Goal: Contribute content: Contribute content

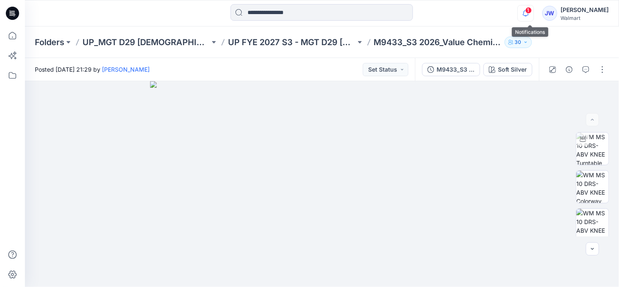
click at [528, 12] on icon "button" at bounding box center [526, 13] width 16 height 17
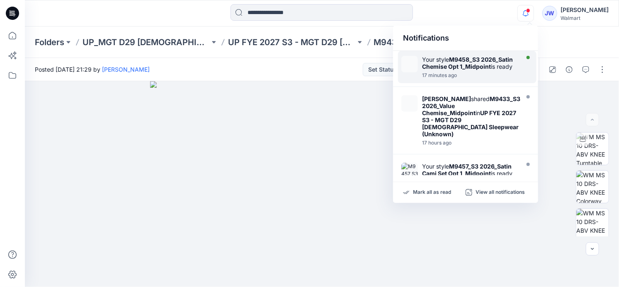
click at [471, 68] on strong "M9458_S3 2026_Satin Chemise Opt 1_Midpoint" at bounding box center [467, 63] width 91 height 14
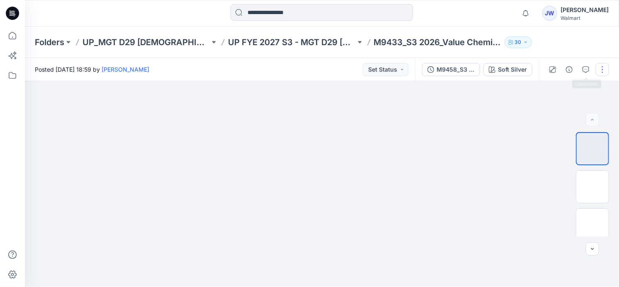
click at [599, 70] on button "button" at bounding box center [601, 69] width 13 height 13
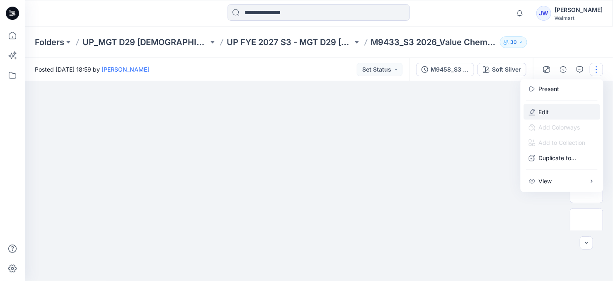
click at [535, 111] on button "Edit" at bounding box center [562, 111] width 76 height 15
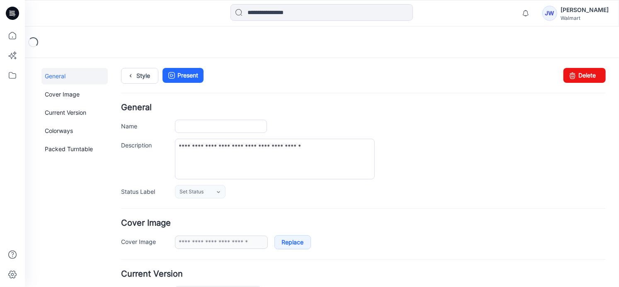
type input "**********"
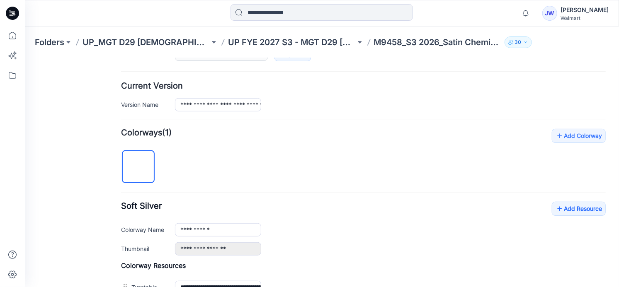
scroll to position [301, 0]
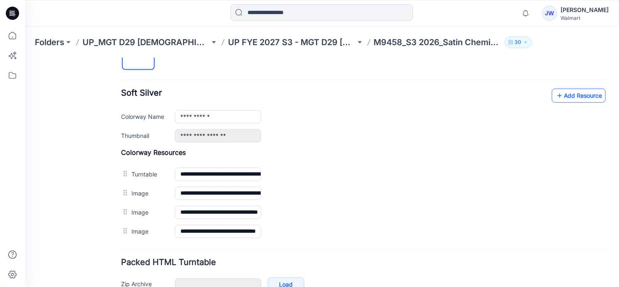
click at [575, 88] on link "Add Resource" at bounding box center [578, 95] width 54 height 14
click at [564, 89] on link "Add Resource" at bounding box center [578, 95] width 54 height 14
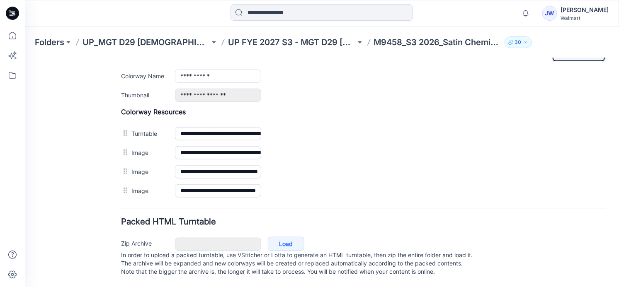
scroll to position [235, 0]
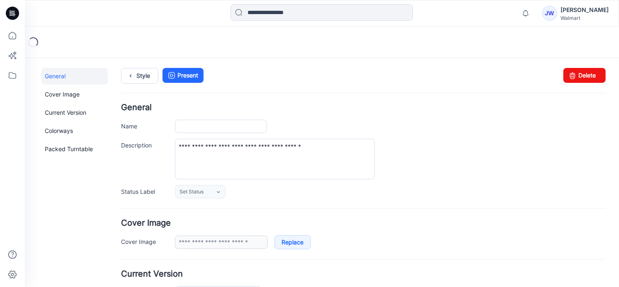
type input "**********"
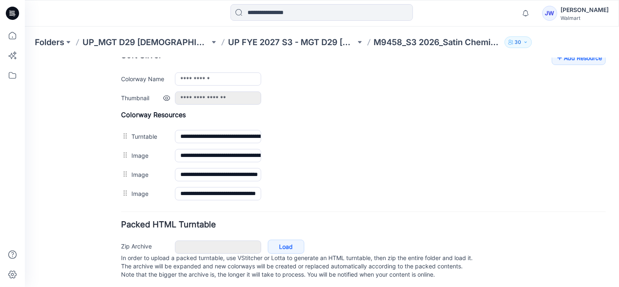
scroll to position [301, 0]
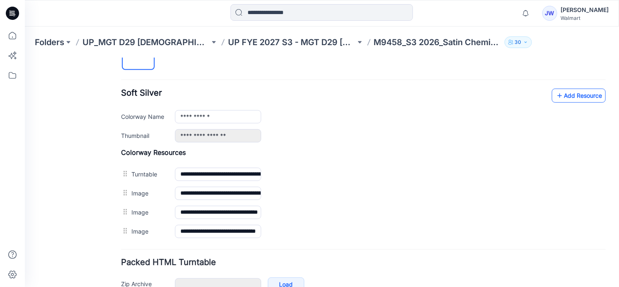
click at [559, 93] on link "Add Resource" at bounding box center [578, 95] width 54 height 14
click at [576, 98] on link "Add Resource" at bounding box center [578, 95] width 54 height 14
click at [560, 89] on link "Add Resource" at bounding box center [578, 95] width 54 height 14
click at [589, 94] on link "Add Resource" at bounding box center [578, 95] width 54 height 14
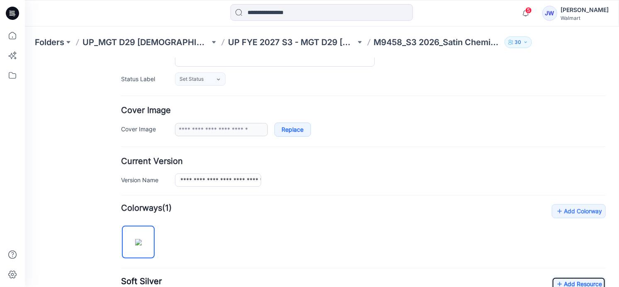
scroll to position [0, 0]
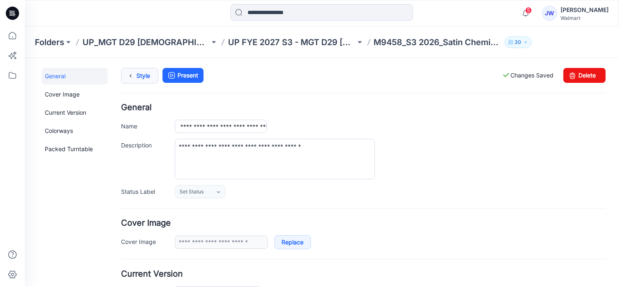
click at [144, 72] on link "Style" at bounding box center [139, 76] width 37 height 16
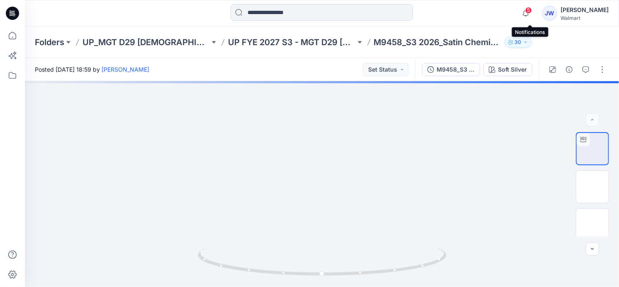
click at [531, 13] on span "5" at bounding box center [528, 10] width 7 height 7
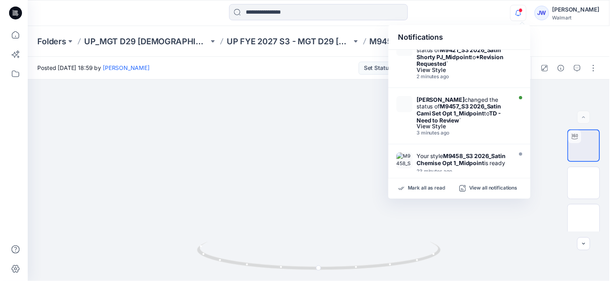
scroll to position [75, 0]
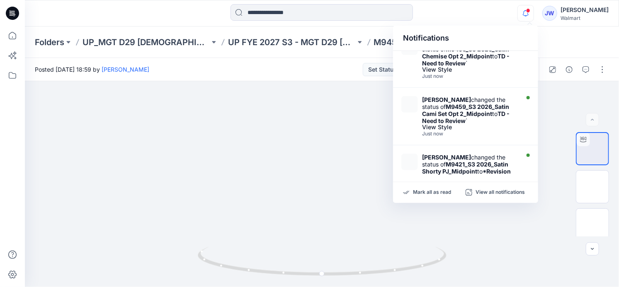
click at [477, 24] on div "Notifications Jennifer Yerkes changed the status of M9425_S3 2026_Satin Chemise…" at bounding box center [322, 13] width 594 height 27
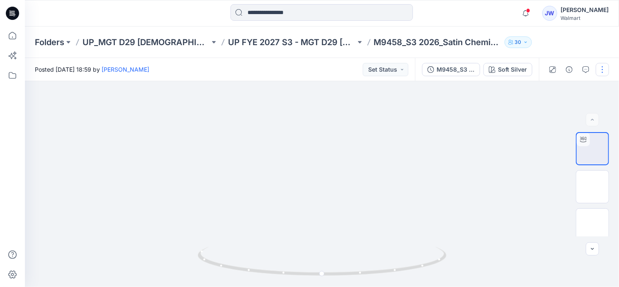
click at [599, 71] on button "button" at bounding box center [601, 69] width 13 height 13
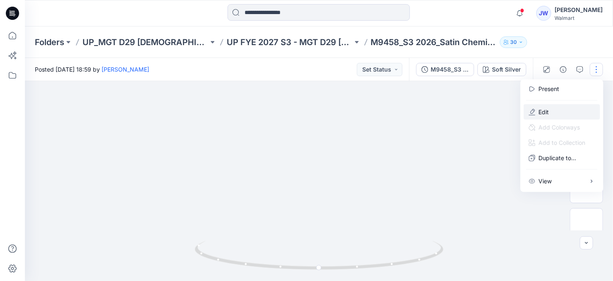
click at [547, 109] on p "Edit" at bounding box center [544, 112] width 10 height 9
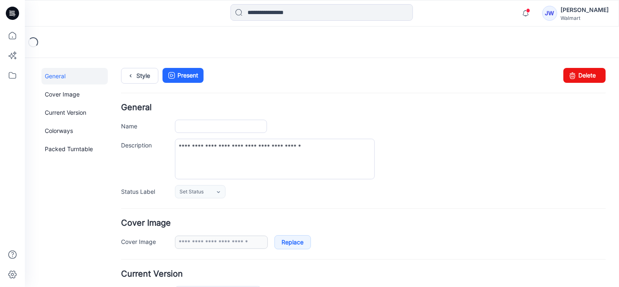
type input "**********"
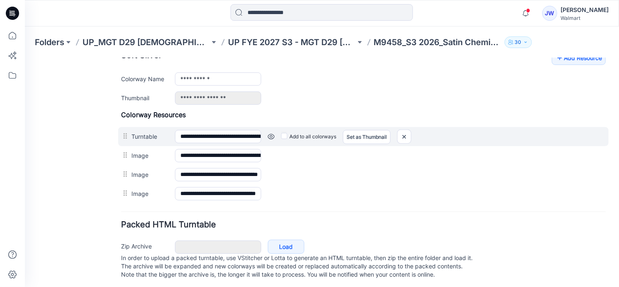
scroll to position [301, 0]
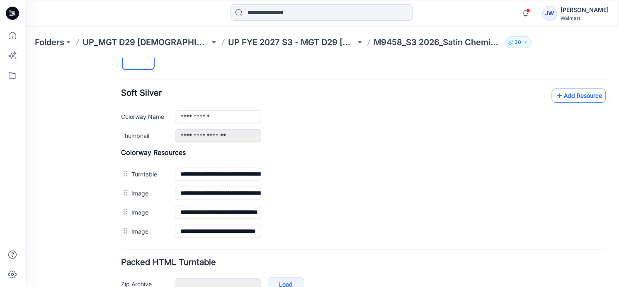
click at [585, 93] on link "Add Resource" at bounding box center [578, 95] width 54 height 14
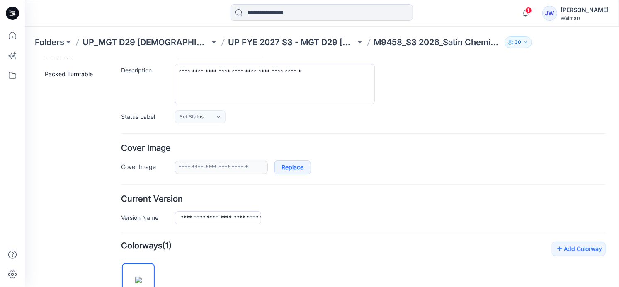
scroll to position [0, 0]
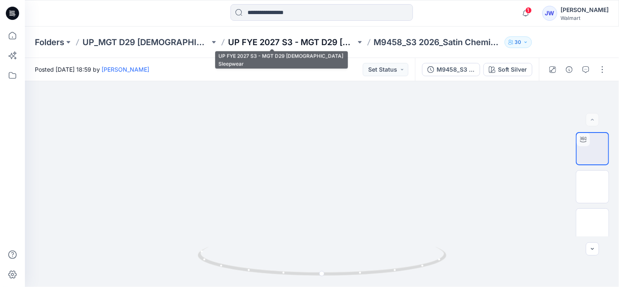
click at [300, 42] on p "UP FYE 2027 S3 - MGT D29 [DEMOGRAPHIC_DATA] Sleepwear" at bounding box center [291, 42] width 127 height 12
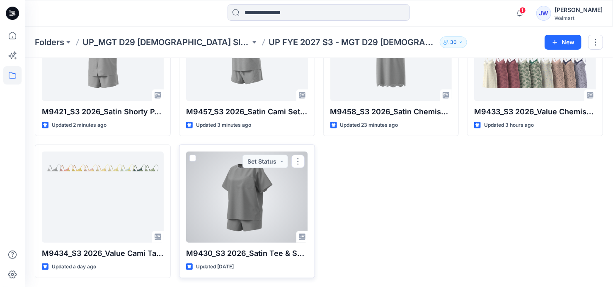
scroll to position [119, 0]
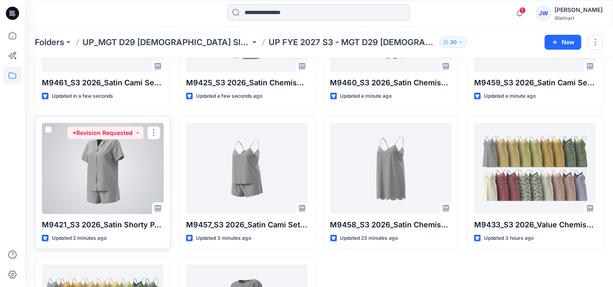
click at [124, 178] on div at bounding box center [103, 168] width 122 height 91
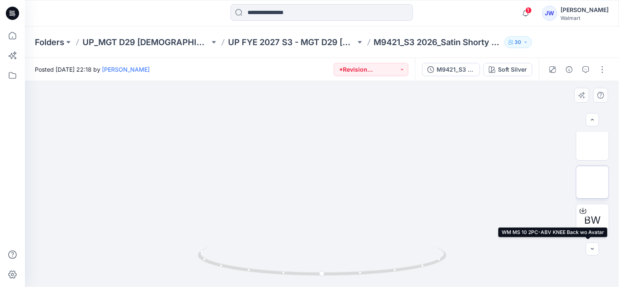
scroll to position [5, 0]
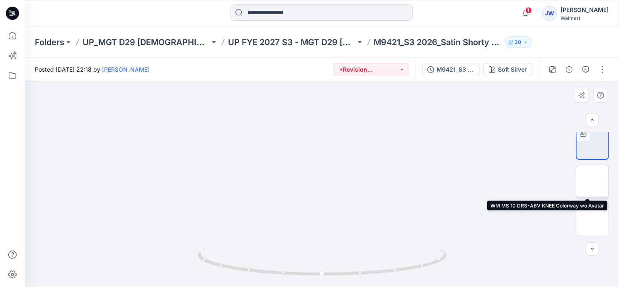
click at [592, 182] on img at bounding box center [592, 182] width 0 height 0
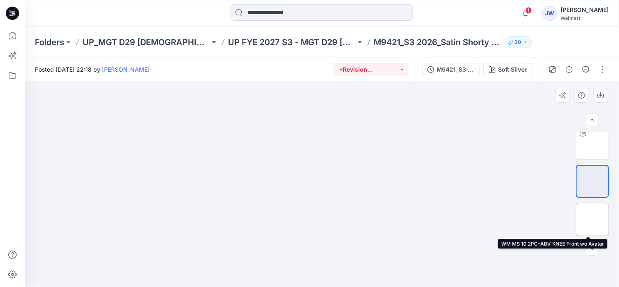
click at [592, 220] on img at bounding box center [592, 220] width 0 height 0
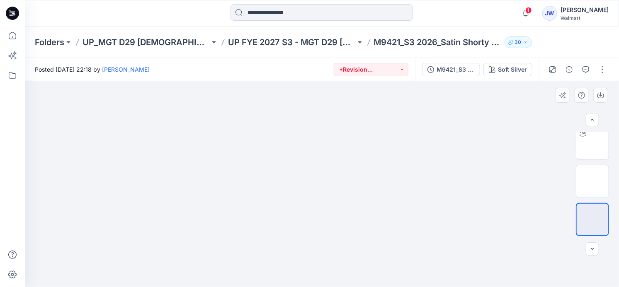
scroll to position [81, 0]
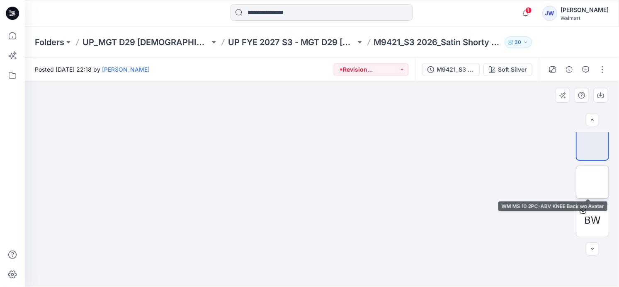
click at [592, 182] on img at bounding box center [592, 182] width 0 height 0
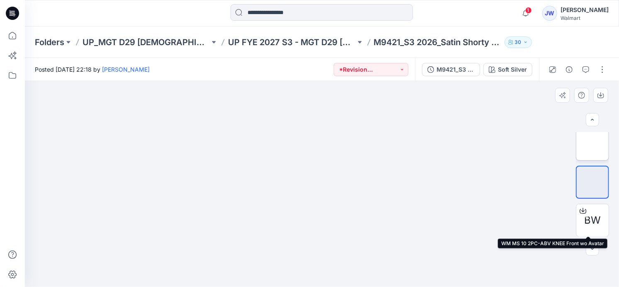
scroll to position [0, 0]
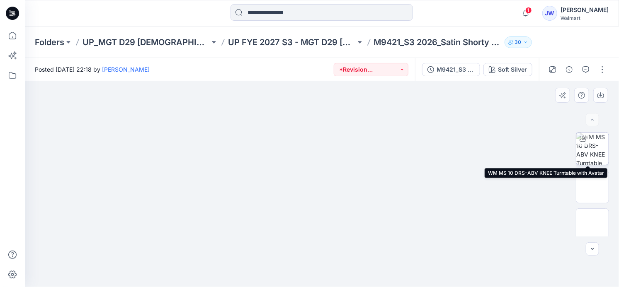
click at [587, 146] on img at bounding box center [592, 149] width 32 height 32
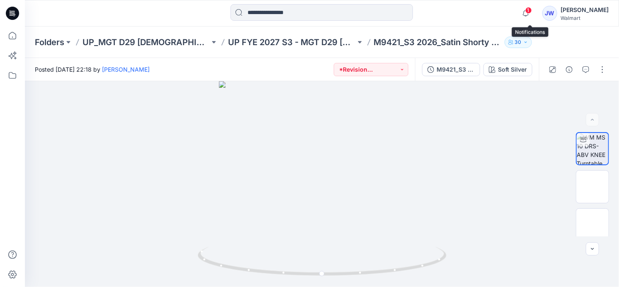
click at [532, 9] on span "1" at bounding box center [528, 10] width 7 height 7
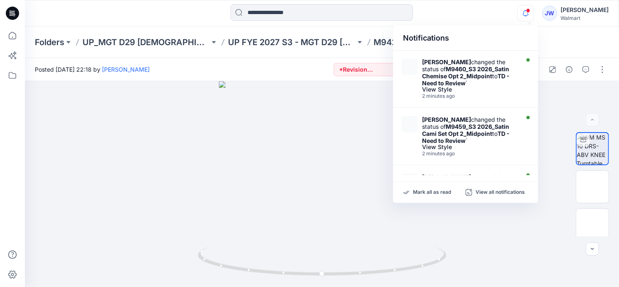
scroll to position [150, 0]
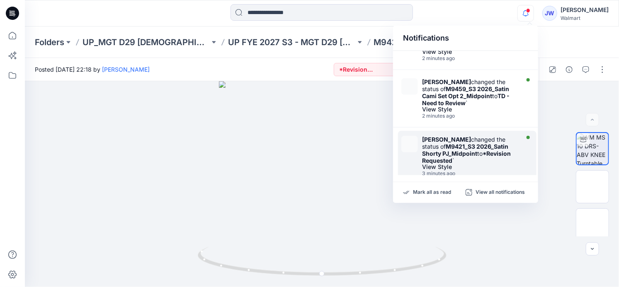
click at [472, 164] on div "View Style" at bounding box center [469, 167] width 95 height 6
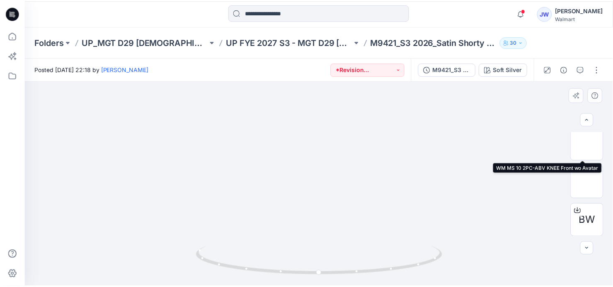
scroll to position [0, 0]
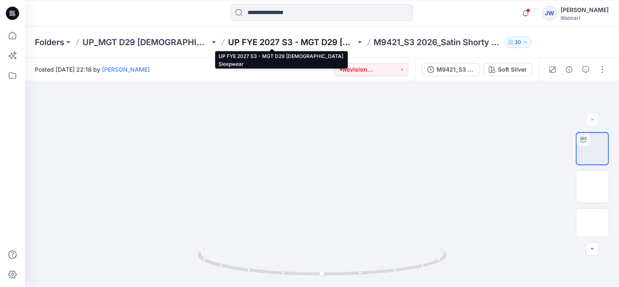
click at [265, 42] on p "UP FYE 2027 S3 - MGT D29 [DEMOGRAPHIC_DATA] Sleepwear" at bounding box center [291, 42] width 127 height 12
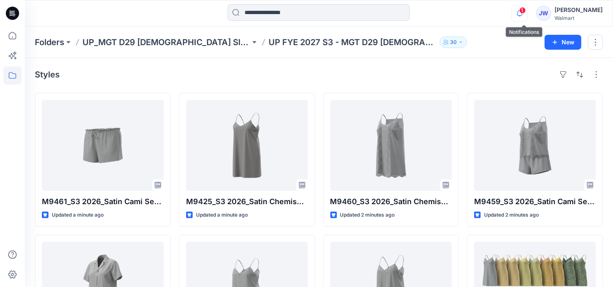
click at [523, 17] on icon "button" at bounding box center [520, 13] width 16 height 17
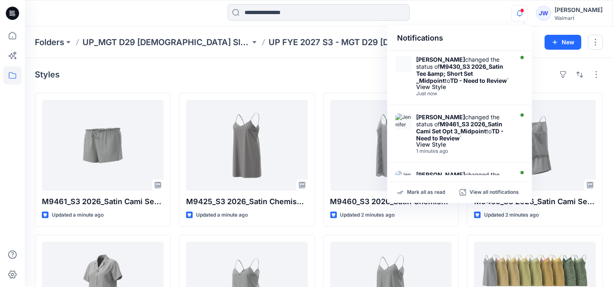
click at [460, 2] on div "Notifications Jennifer Yerkes changed the status of M9430_S3 2026_Satin Tee &am…" at bounding box center [319, 13] width 588 height 27
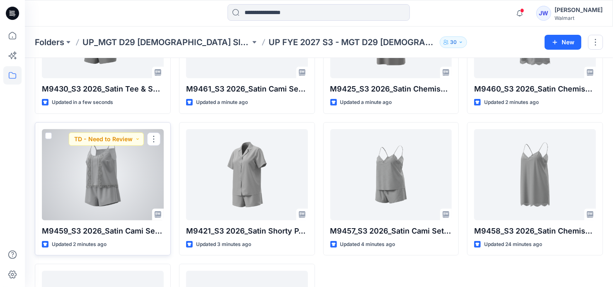
scroll to position [232, 0]
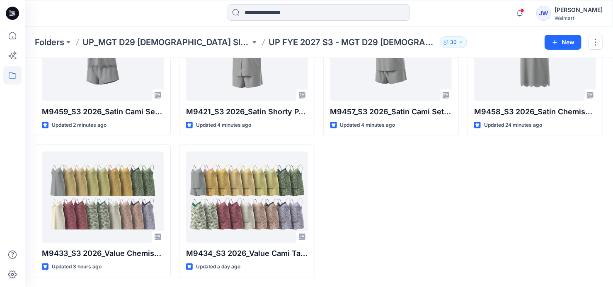
click at [481, 218] on div "M9460_S3 2026_Satin Chemise Opt 2_Midpoint Updated 2 minutes ago M9458_S3 2026_…" at bounding box center [535, 70] width 136 height 418
